Goal: Task Accomplishment & Management: Manage account settings

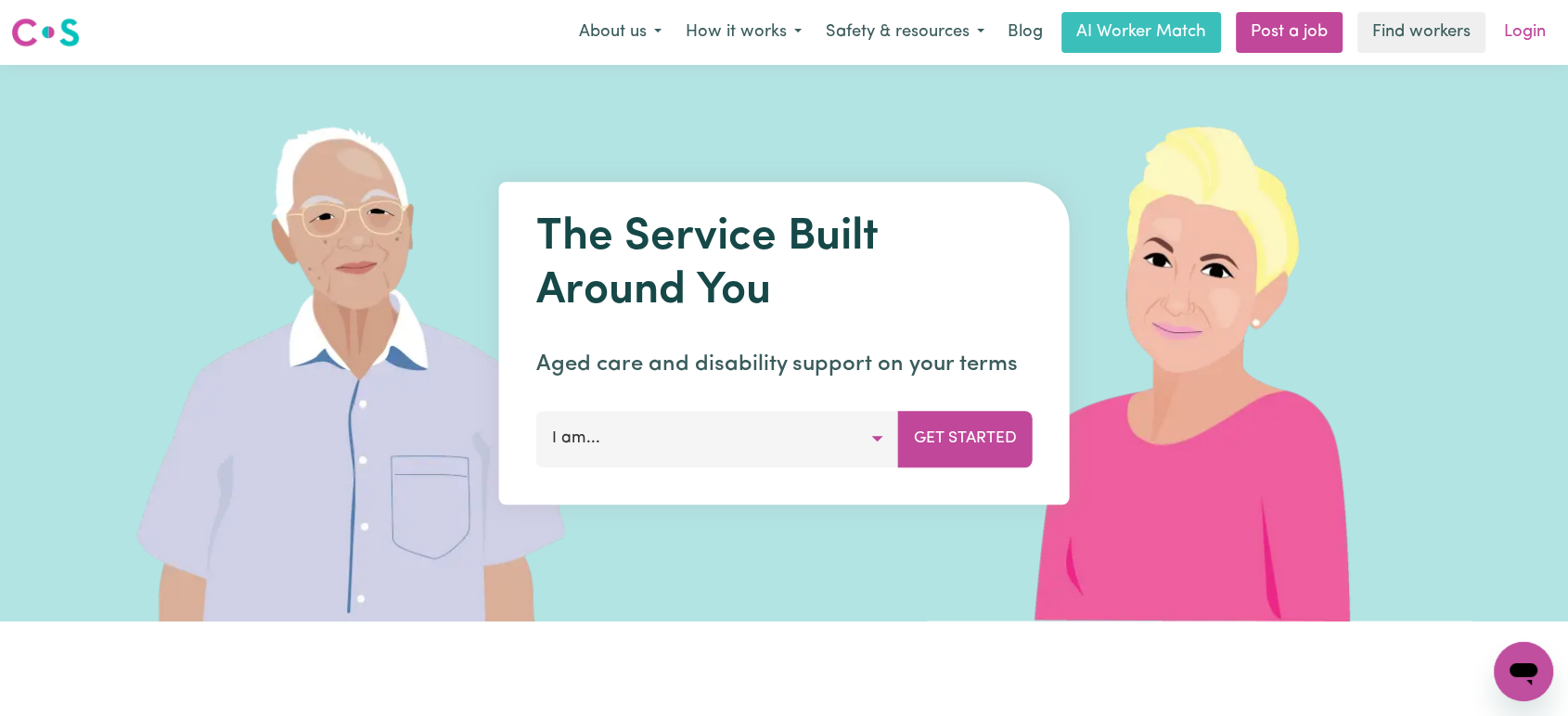
click at [1536, 49] on link "Login" at bounding box center [1524, 32] width 64 height 41
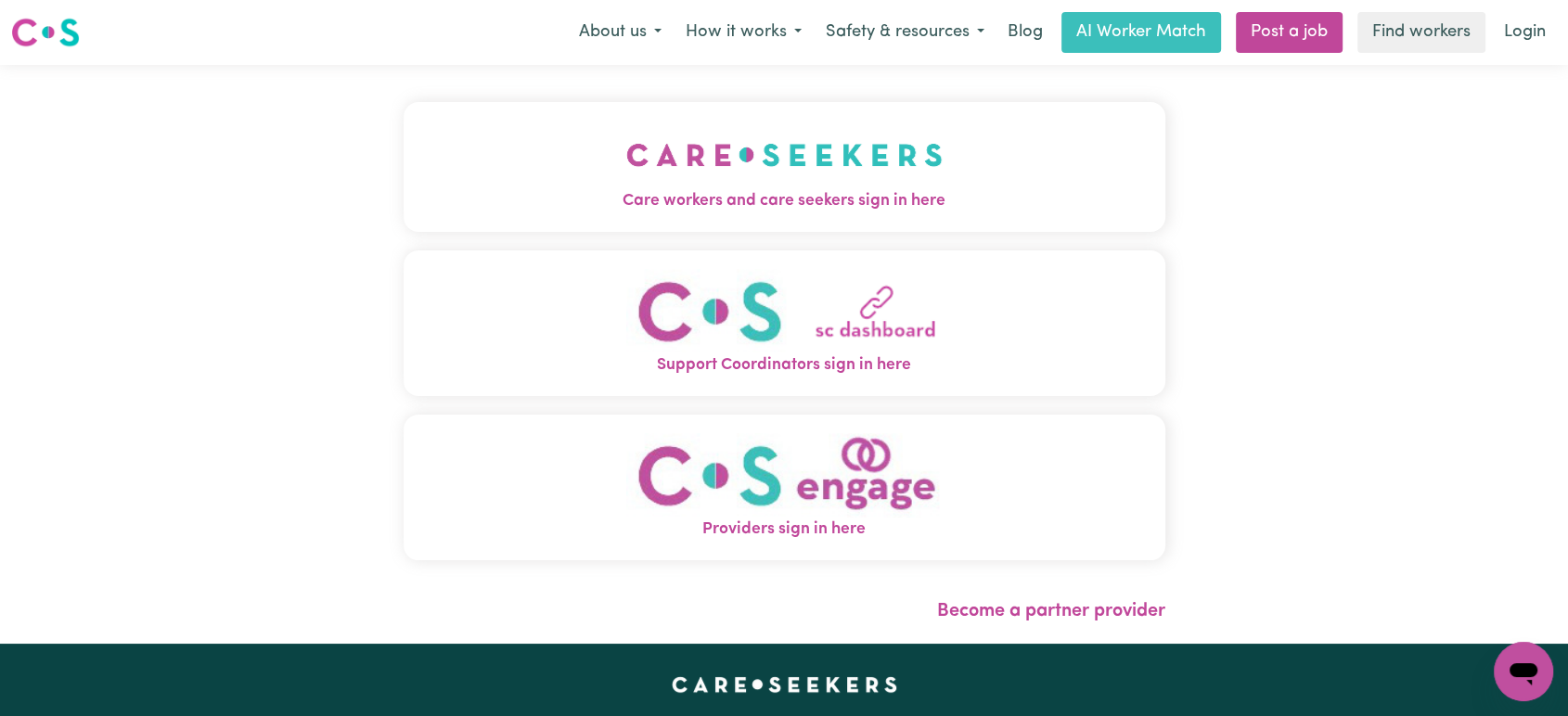
click at [1516, 290] on div "Care workers and care seekers sign in here Support Coordinators sign in here Pr…" at bounding box center [784, 354] width 1568 height 579
click at [718, 167] on img "Care workers and care seekers sign in here" at bounding box center [784, 155] width 316 height 69
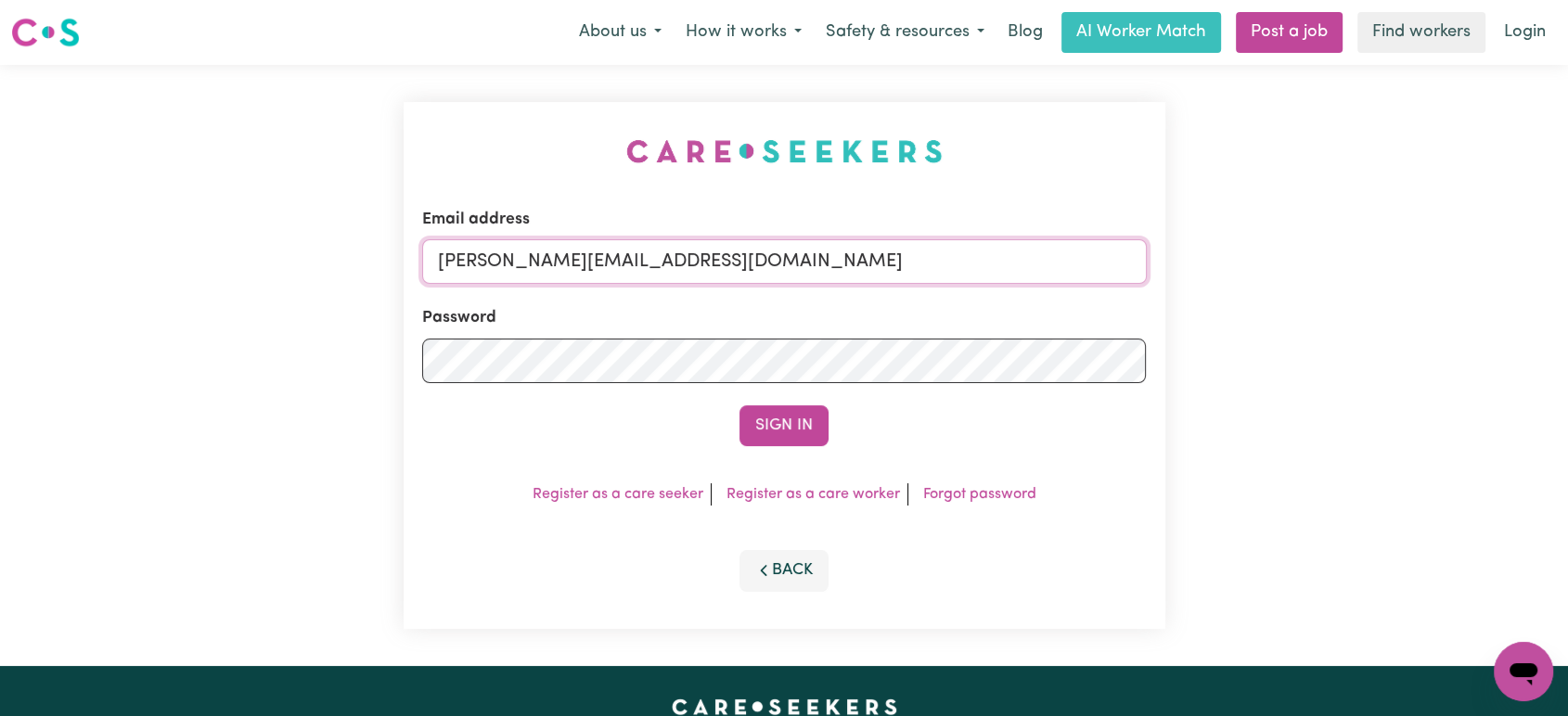
drag, startPoint x: 881, startPoint y: 280, endPoint x: 667, endPoint y: 280, distance: 214.0
click at [881, 280] on input "[PERSON_NAME][EMAIL_ADDRESS][DOMAIN_NAME]" at bounding box center [784, 262] width 725 height 45
drag, startPoint x: 895, startPoint y: 245, endPoint x: 527, endPoint y: 252, distance: 368.1
click at [527, 252] on input "[EMAIL_ADDRESS][DOMAIN_NAME]" at bounding box center [784, 262] width 725 height 45
click at [522, 253] on input "[EMAIL_ADDRESS][DOMAIN_NAME]" at bounding box center [784, 262] width 725 height 45
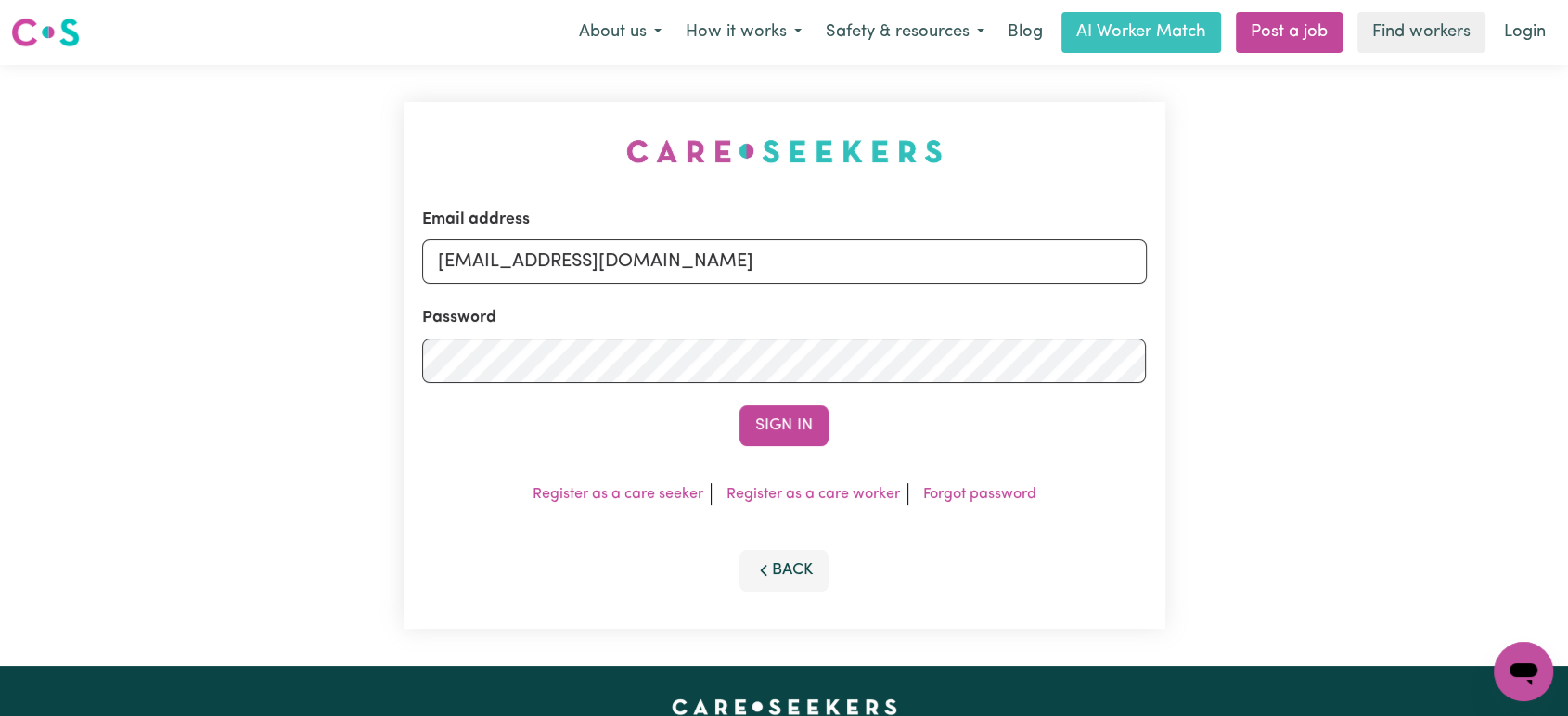
type input "[EMAIL_ADDRESS][DOMAIN_NAME]"
click at [739, 405] on button "Sign In" at bounding box center [784, 426] width 89 height 41
